Goal: Information Seeking & Learning: Get advice/opinions

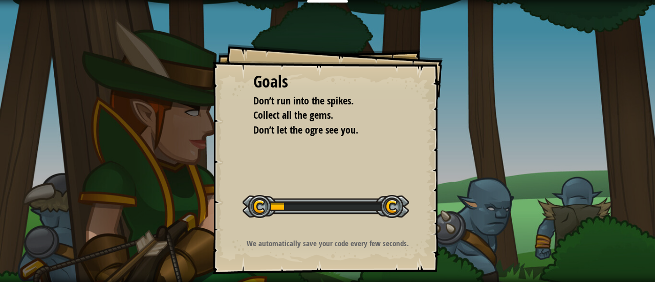
click at [338, 158] on div "Goals Don’t run into the spikes. Collect all the gems. Don’t let the ogre see y…" at bounding box center [327, 159] width 230 height 230
click at [392, 130] on li "Don’t let the ogre see you." at bounding box center [319, 130] width 159 height 15
click at [474, 81] on div "Goals Don’t run into the spikes. Collect all the gems. Don’t let the ogre see y…" at bounding box center [327, 141] width 655 height 282
drag, startPoint x: 474, startPoint y: 81, endPoint x: 479, endPoint y: 84, distance: 6.0
click at [479, 84] on div "Goals Don’t run into the spikes. Collect all the gems. Don’t let the ogre see y…" at bounding box center [327, 141] width 655 height 282
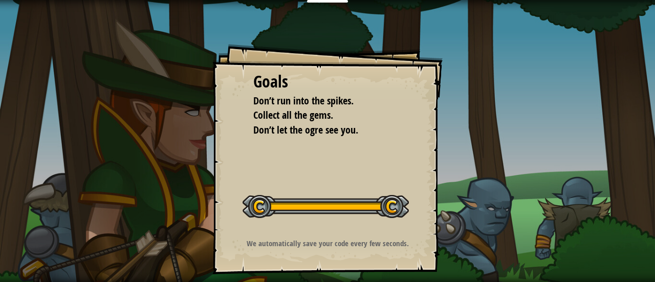
click at [391, 170] on div "Goals Don’t run into the spikes. Collect all the gems. Don’t let the ogre see y…" at bounding box center [327, 159] width 230 height 230
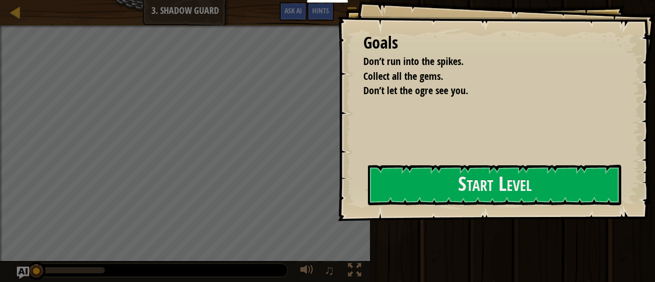
click at [391, 170] on div "Goals Don’t run into the spikes. Collect all the gems. Don’t let the ogre see y…" at bounding box center [496, 110] width 317 height 221
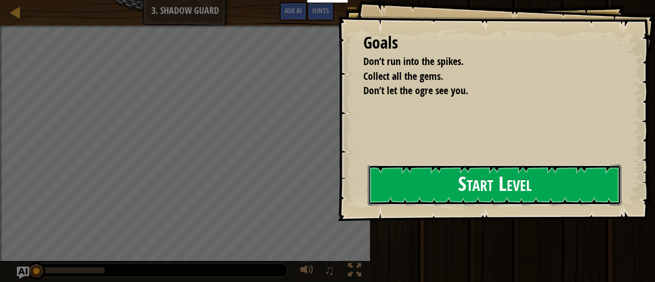
click at [384, 194] on button "Start Level" at bounding box center [494, 185] width 253 height 40
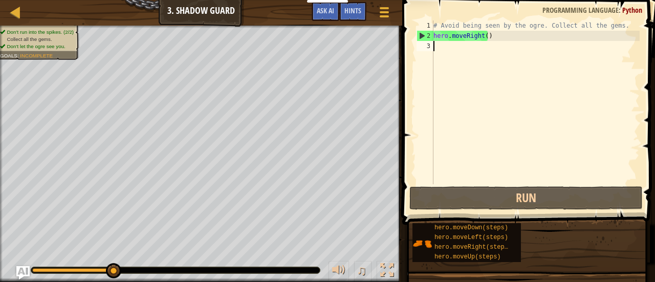
click at [18, 274] on img "Ask AI" at bounding box center [22, 272] width 13 height 13
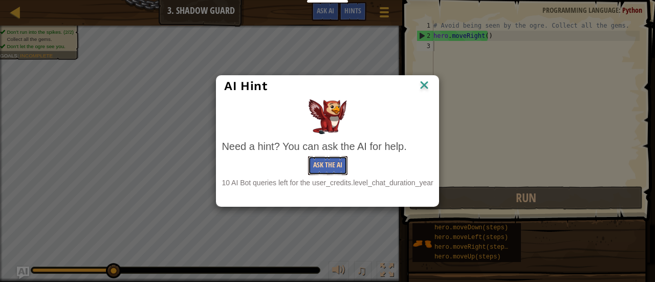
click at [341, 159] on button "Ask the AI" at bounding box center [327, 165] width 39 height 19
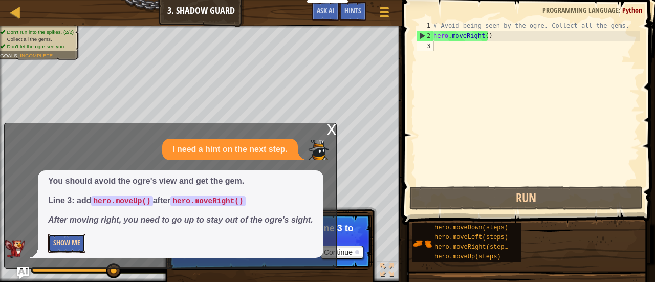
click at [61, 244] on button "Show Me" at bounding box center [66, 243] width 37 height 19
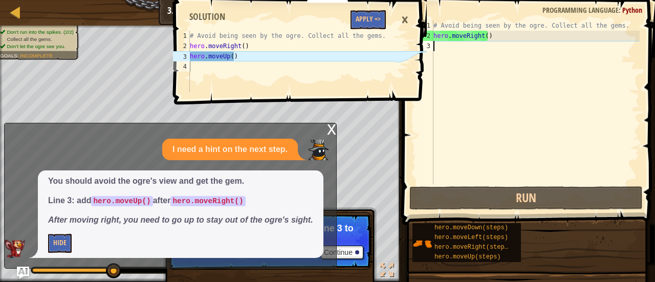
click at [332, 129] on div "1 2 3 4 # Avoid being seen by the ogre. Collect all the gems. hero . moveRight …" at bounding box center [299, 141] width 256 height 282
click at [322, 128] on div "1 2 3 4 # Avoid being seen by the ogre. Collect all the gems. hero . moveRight …" at bounding box center [299, 141] width 256 height 282
click at [332, 128] on div "1 2 3 4 # Avoid being seen by the ogre. Collect all the gems. hero . moveRight …" at bounding box center [299, 141] width 256 height 282
click at [329, 133] on div "1 2 3 4 # Avoid being seen by the ogre. Collect all the gems. hero . moveRight …" at bounding box center [299, 141] width 256 height 282
click at [407, 20] on div "×" at bounding box center [404, 20] width 17 height 24
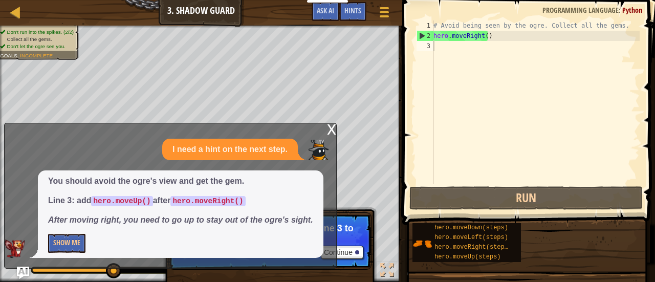
click at [329, 128] on div "x" at bounding box center [331, 128] width 9 height 10
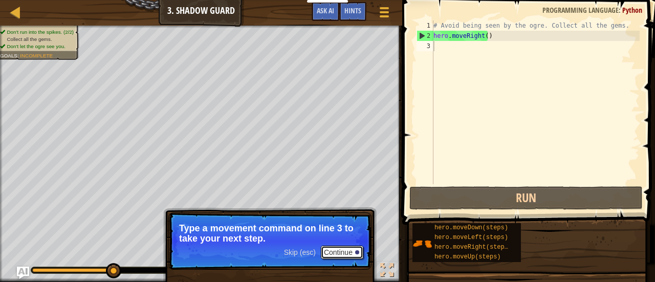
click at [337, 252] on button "Continue" at bounding box center [342, 252] width 42 height 13
